Goal: Check status

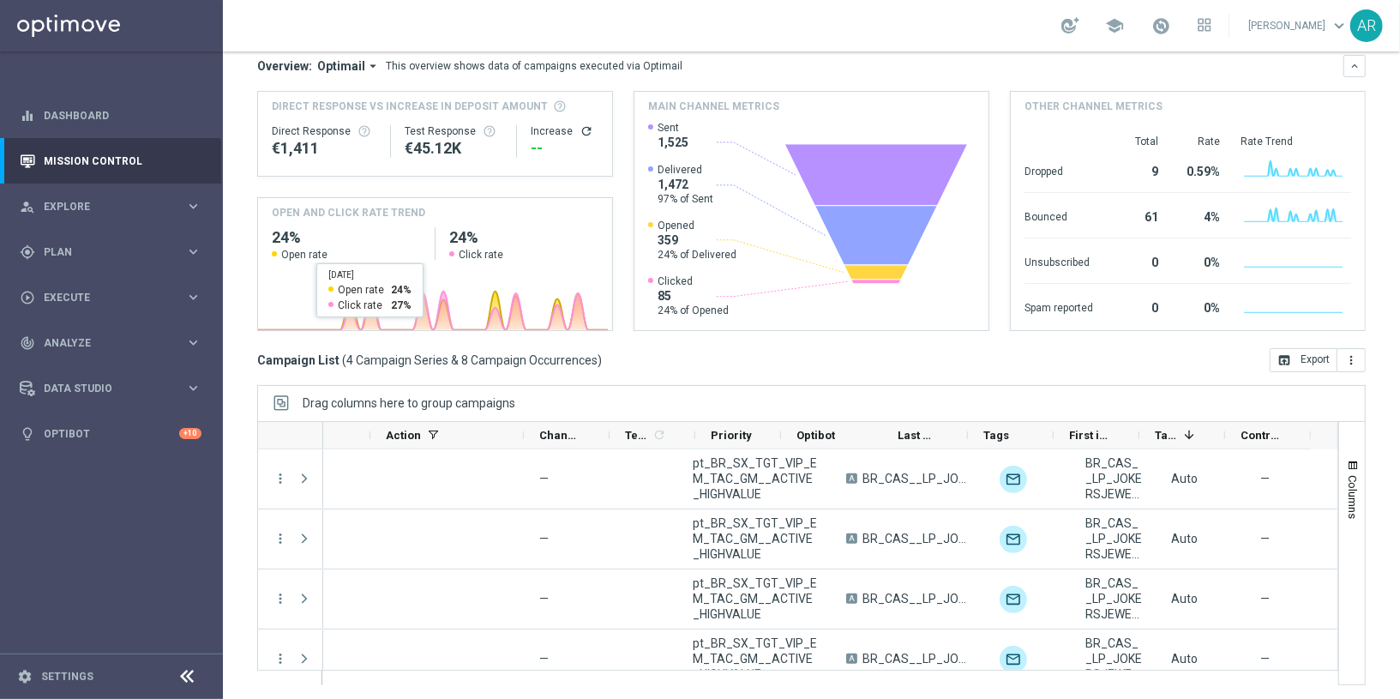
scroll to position [0, 460]
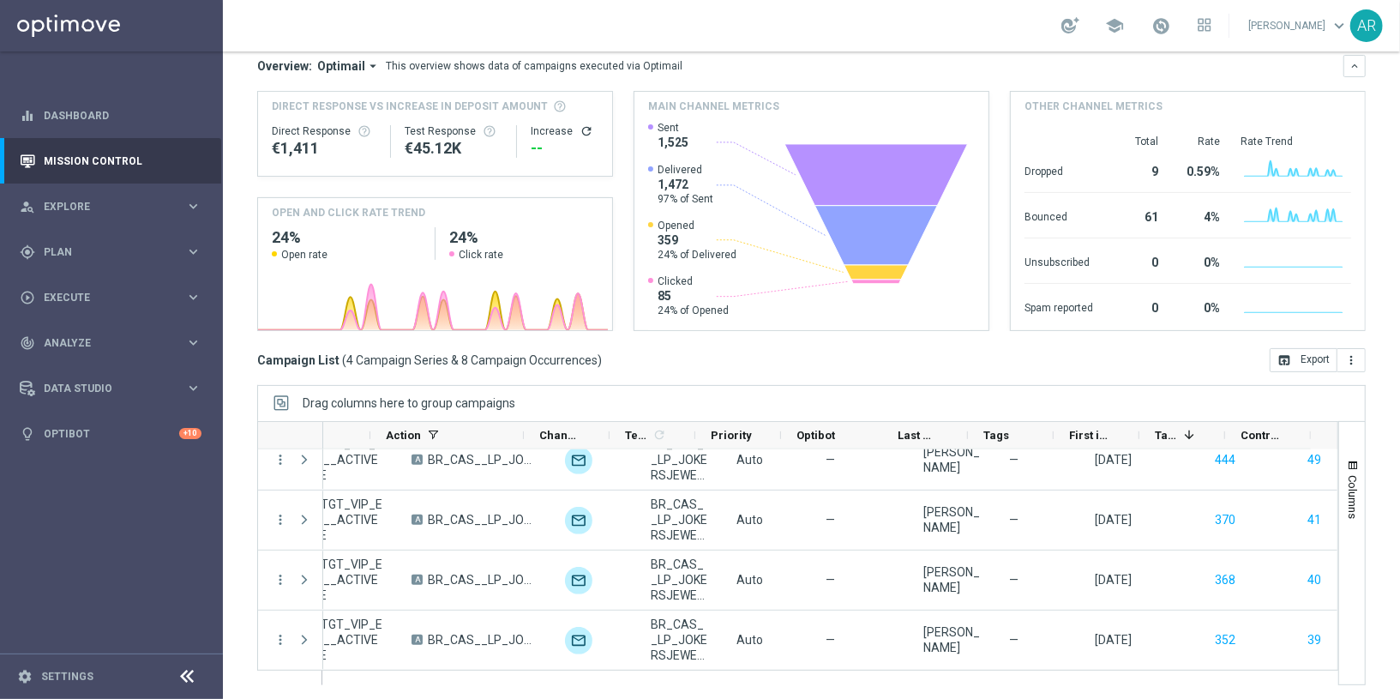
click at [238, 387] on div "[DATE] [DATE] - [DATE] arrow_back arrow_forward Campaign KPI trending_up Monito…" at bounding box center [811, 208] width 1177 height 569
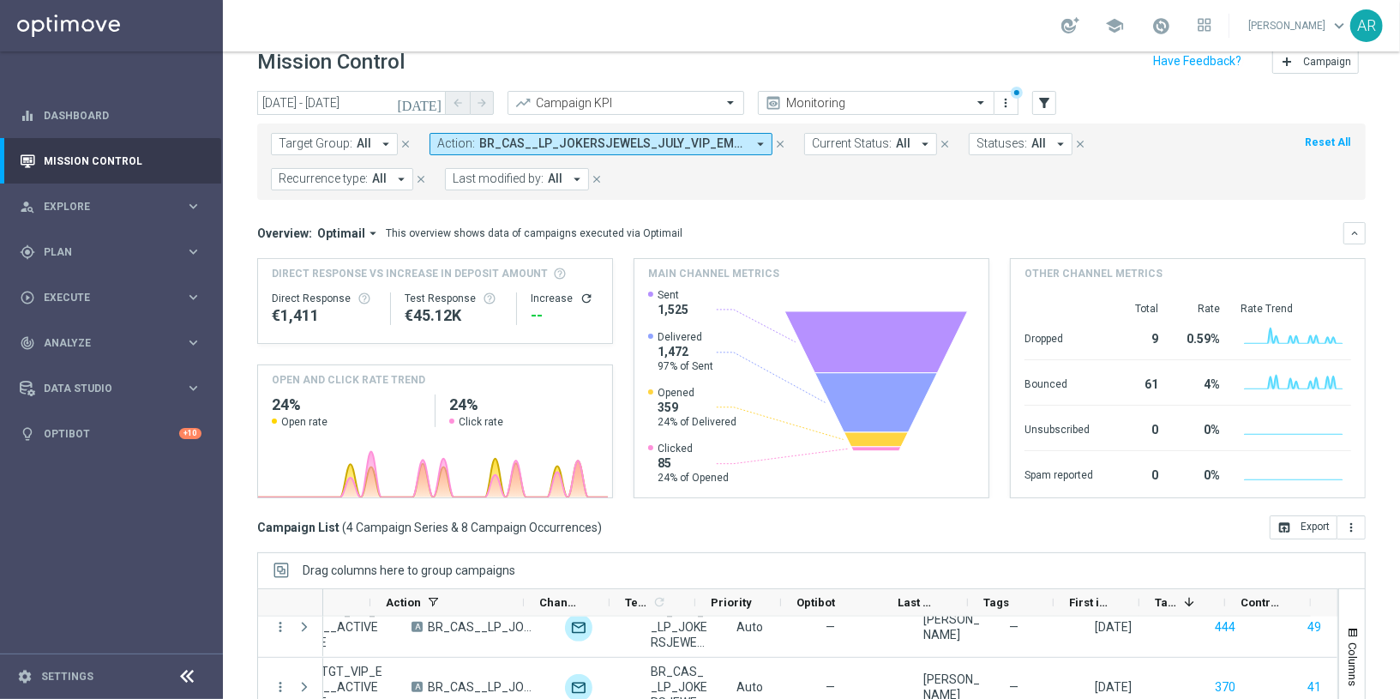
scroll to position [0, 0]
